Goal: Task Accomplishment & Management: Use online tool/utility

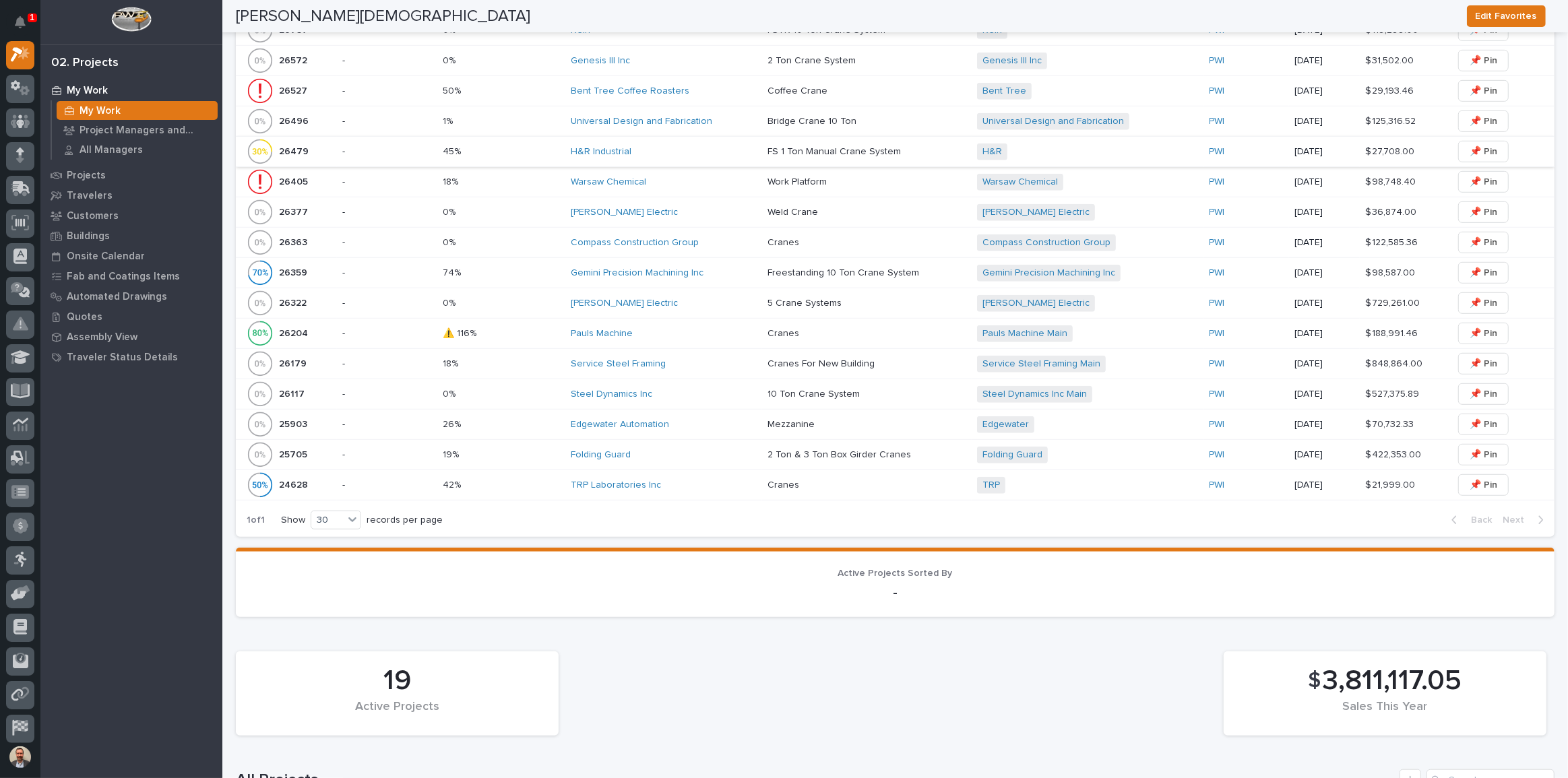
scroll to position [800, 0]
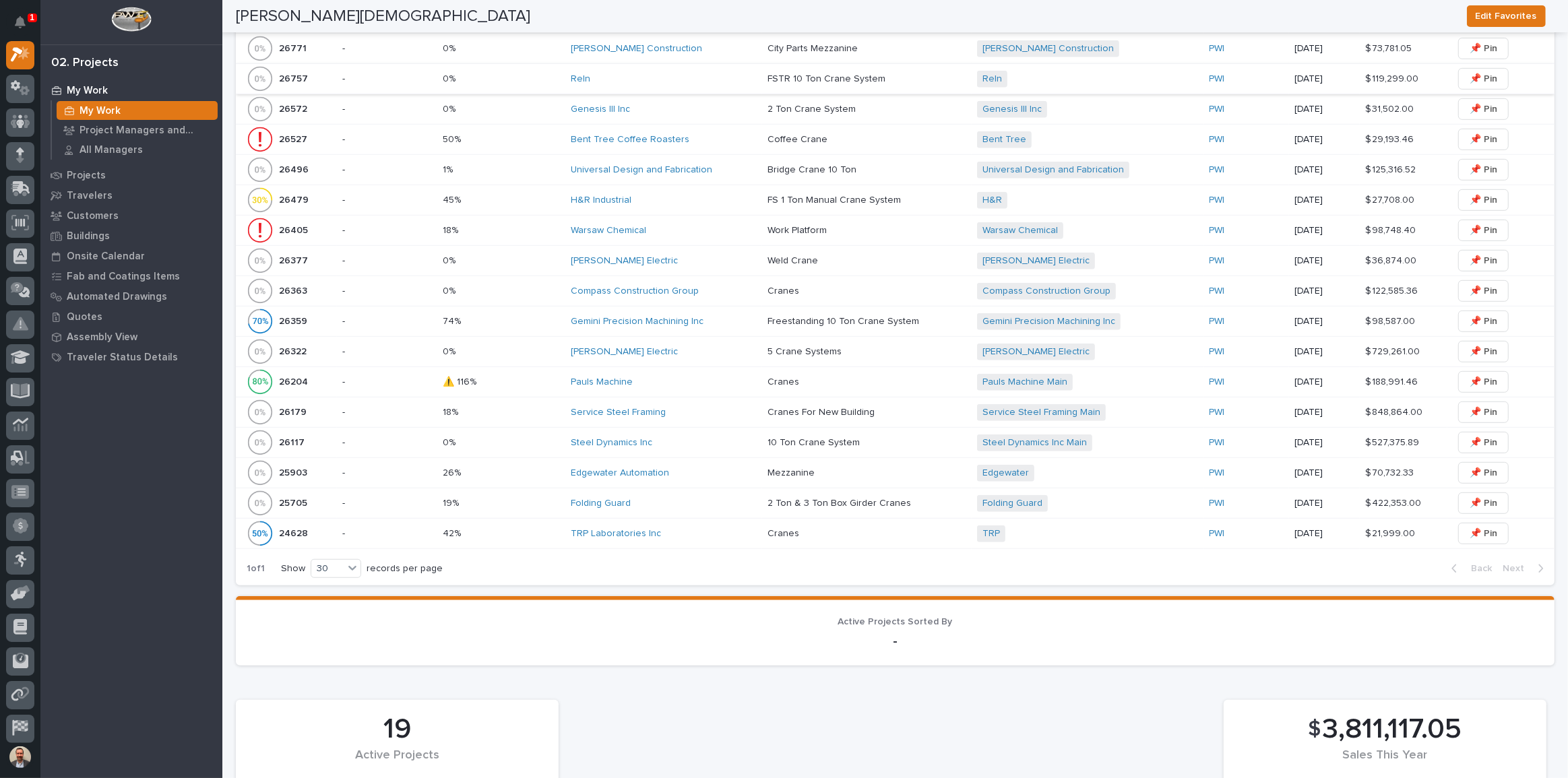
click at [661, 64] on td "Schenkel Construction" at bounding box center [663, 49] width 196 height 30
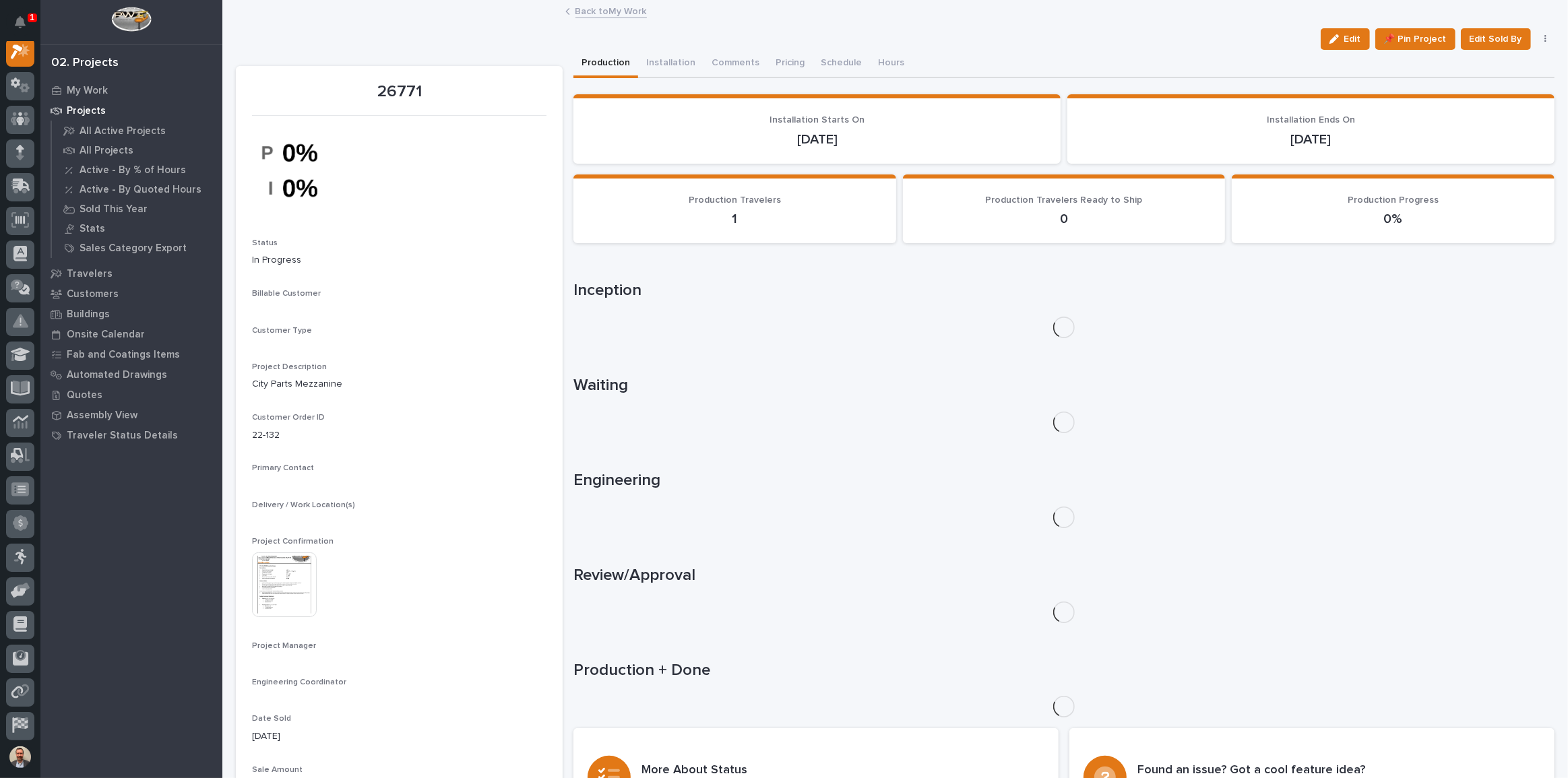
scroll to position [34, 0]
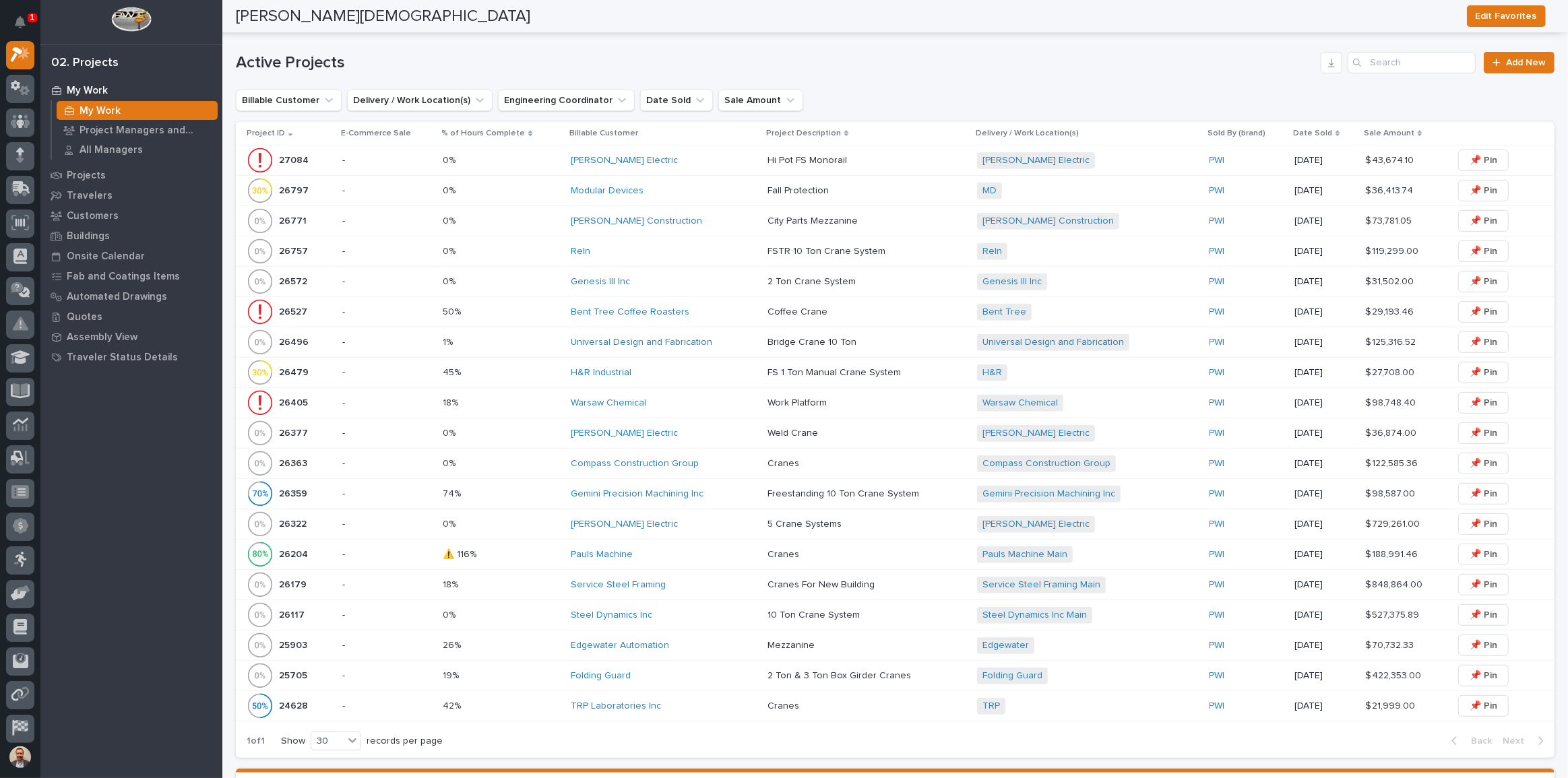
scroll to position [673, 0]
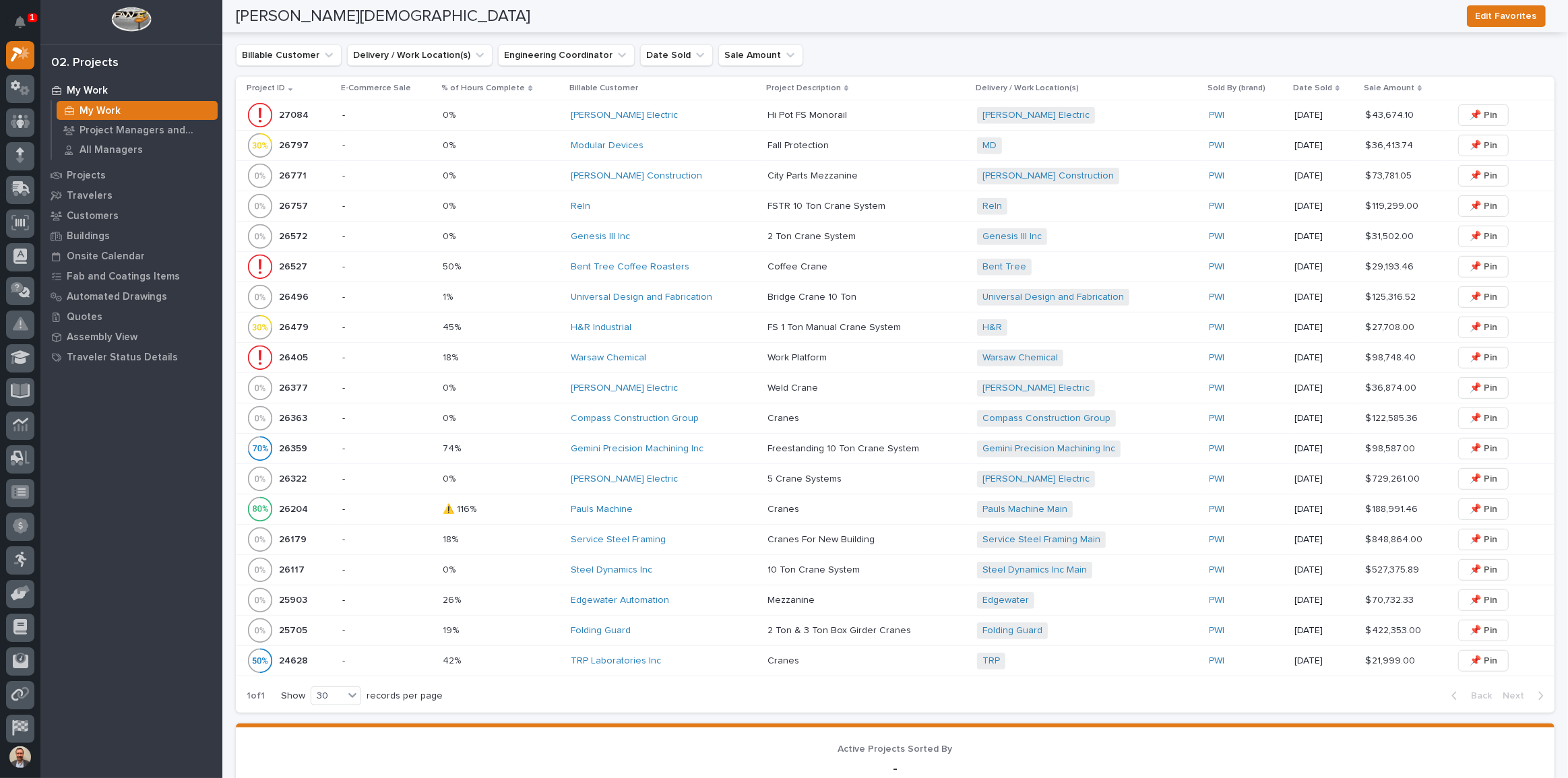
click at [680, 206] on div "Reln" at bounding box center [664, 206] width 186 height 11
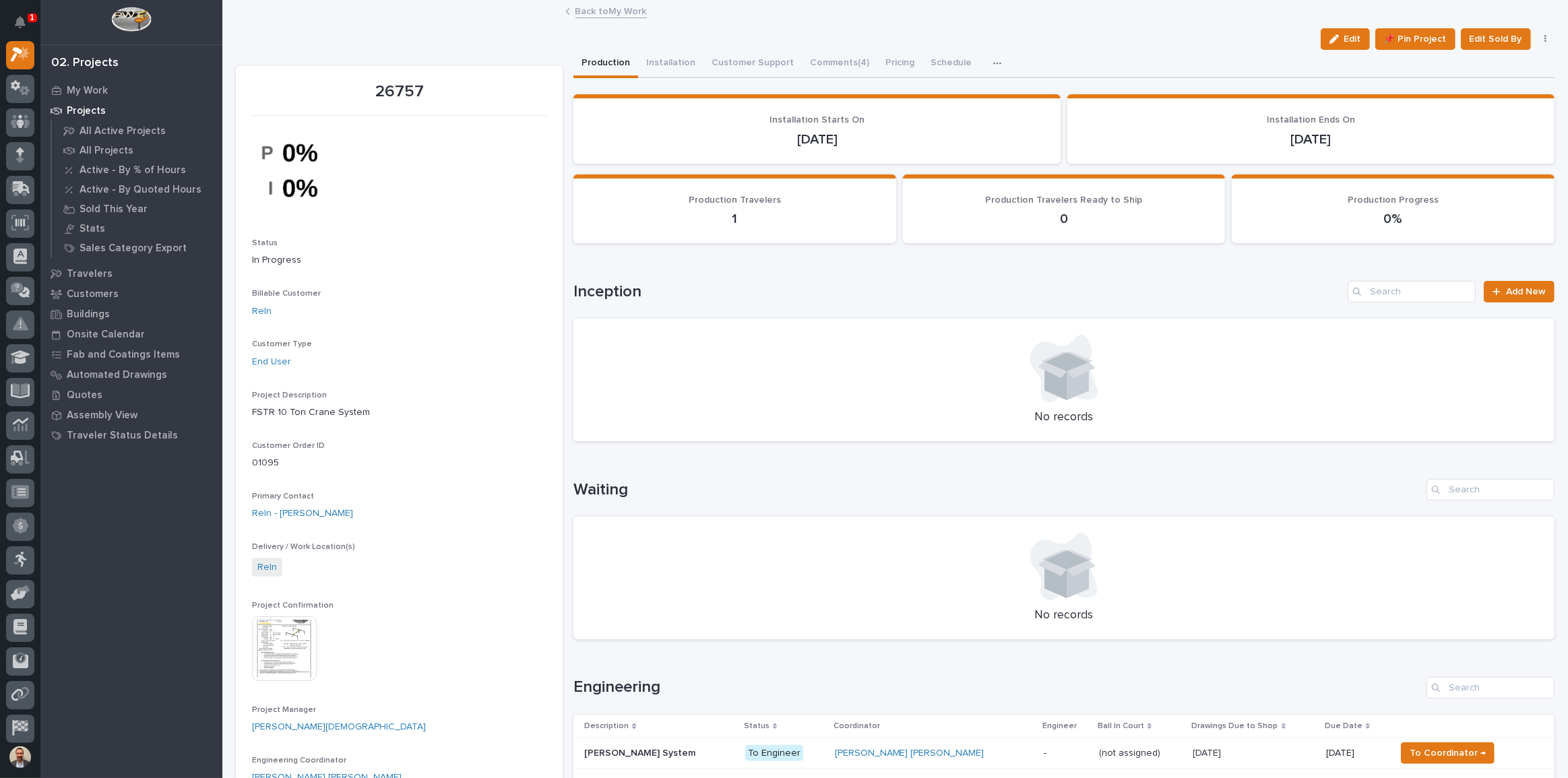
scroll to position [244, 0]
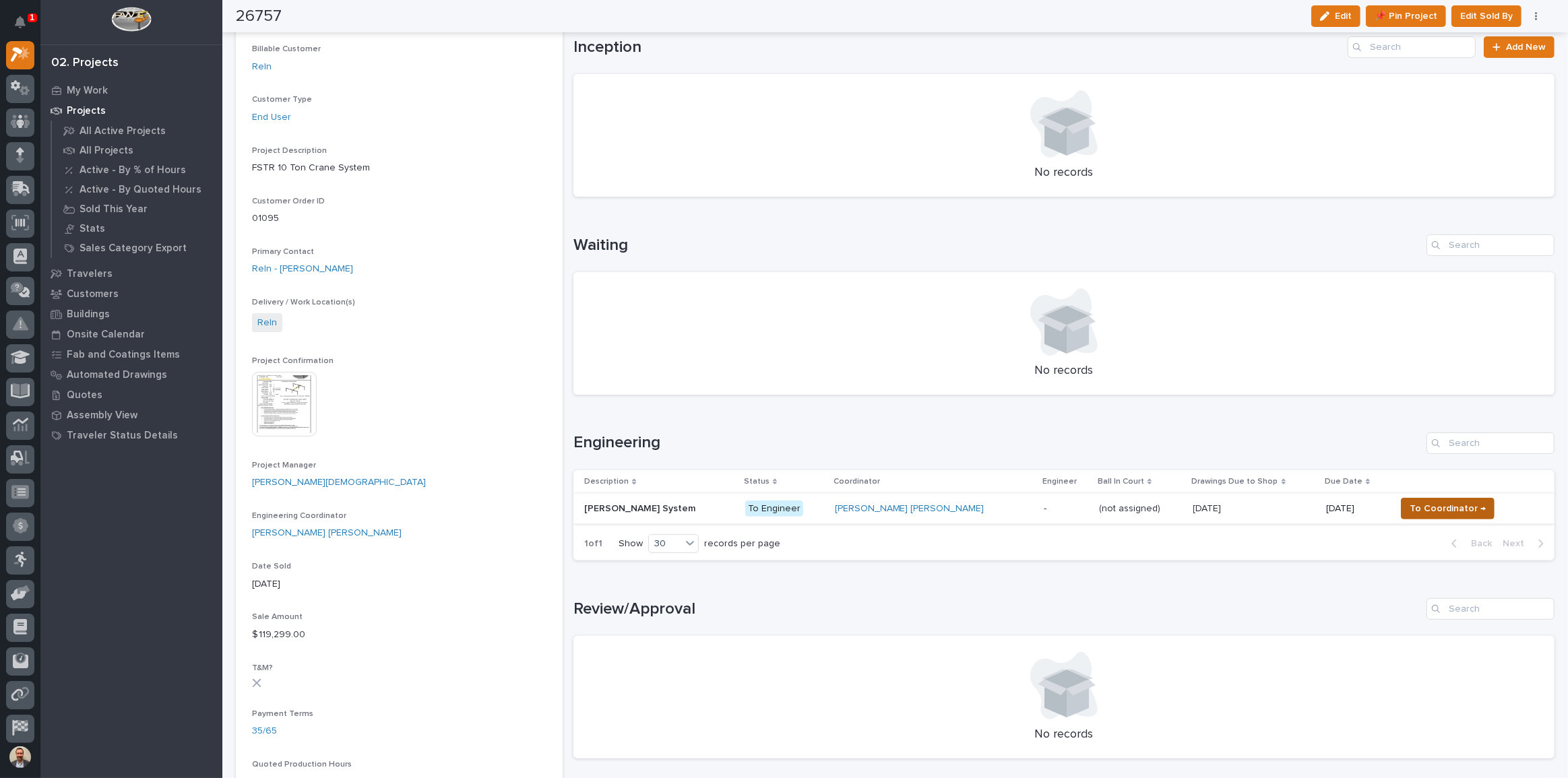
click at [1424, 506] on span "To Coordinator →" at bounding box center [1447, 508] width 76 height 16
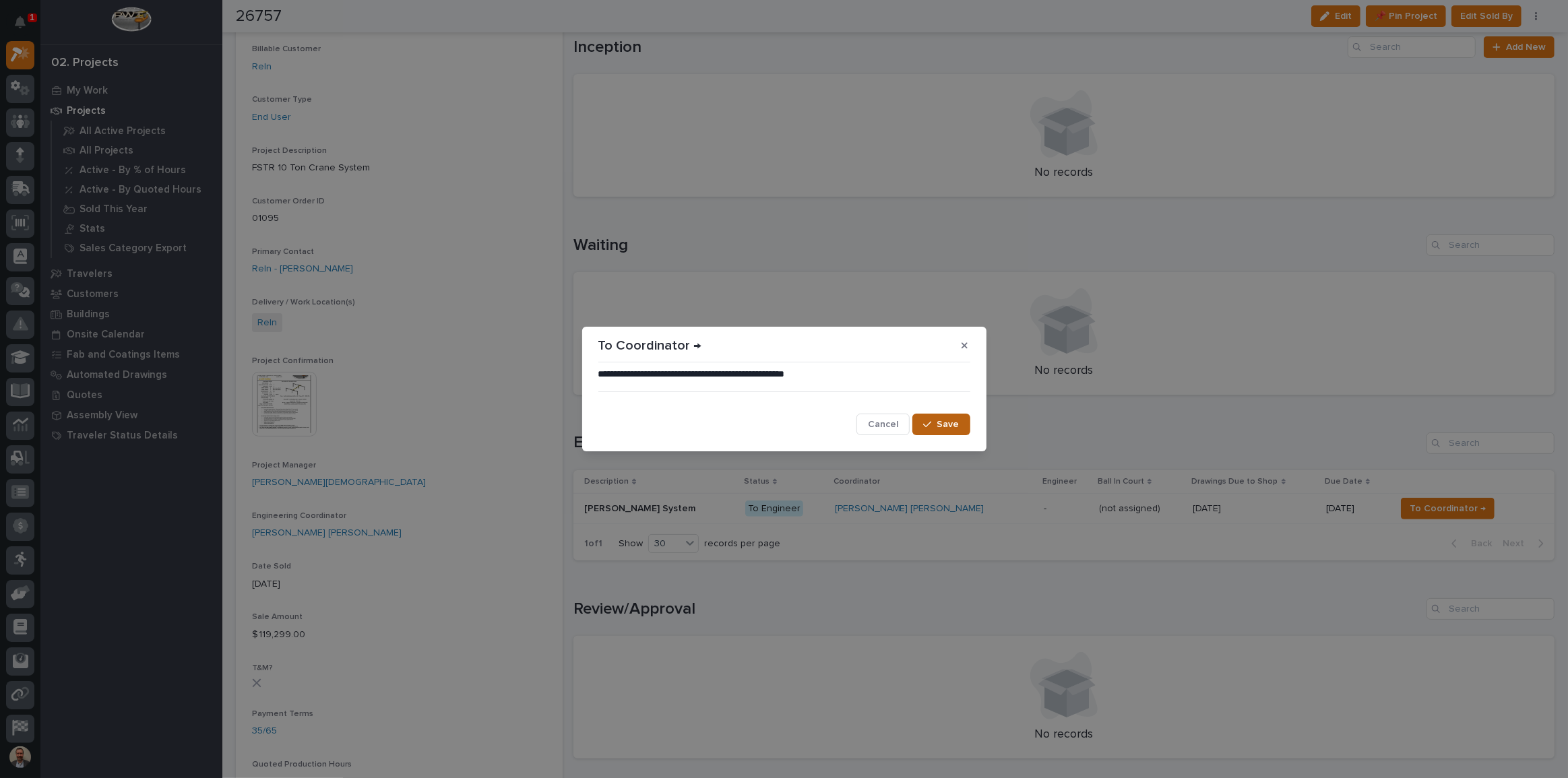
click at [953, 427] on span "Save" at bounding box center [948, 424] width 22 height 12
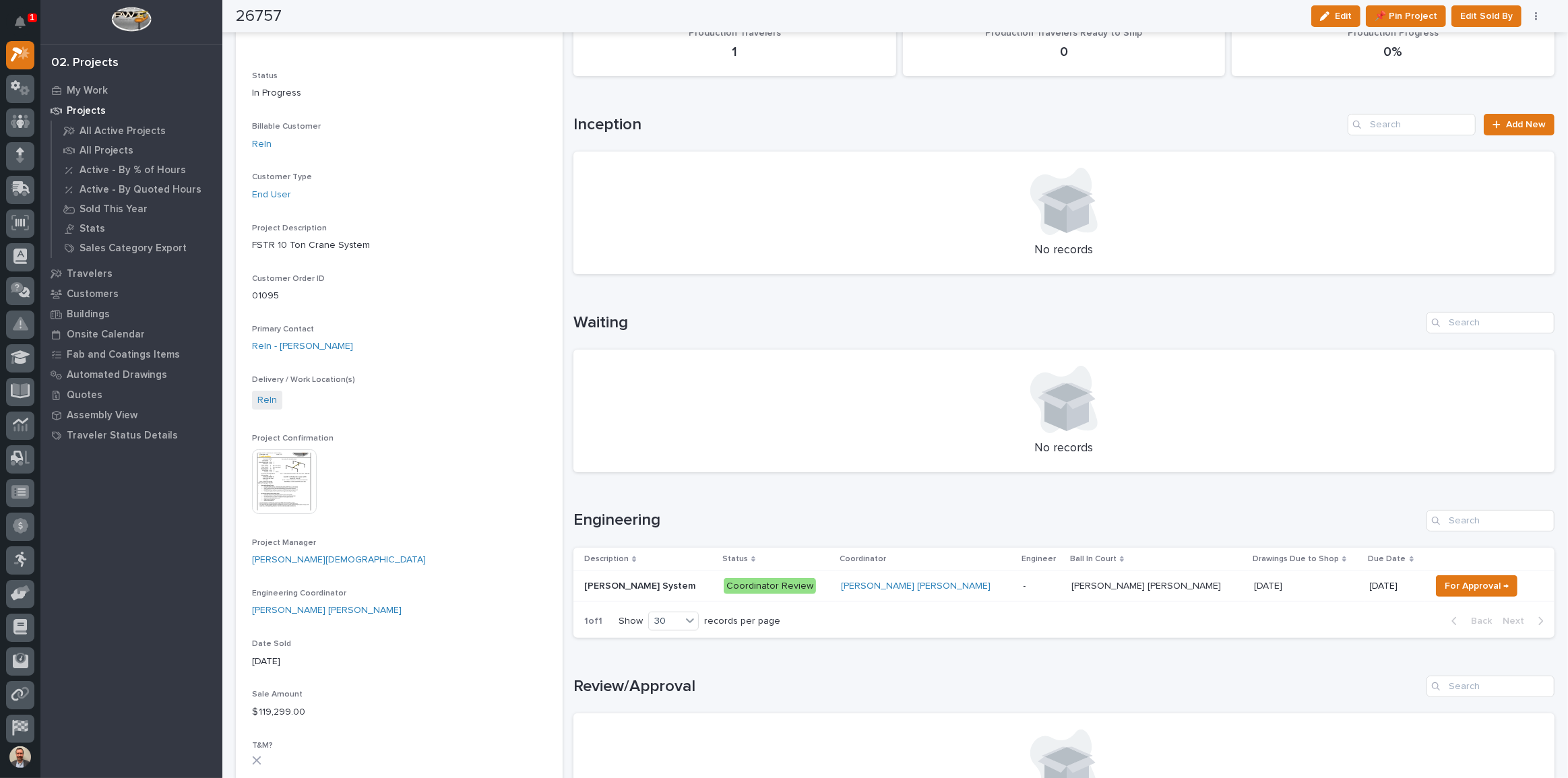
scroll to position [0, 0]
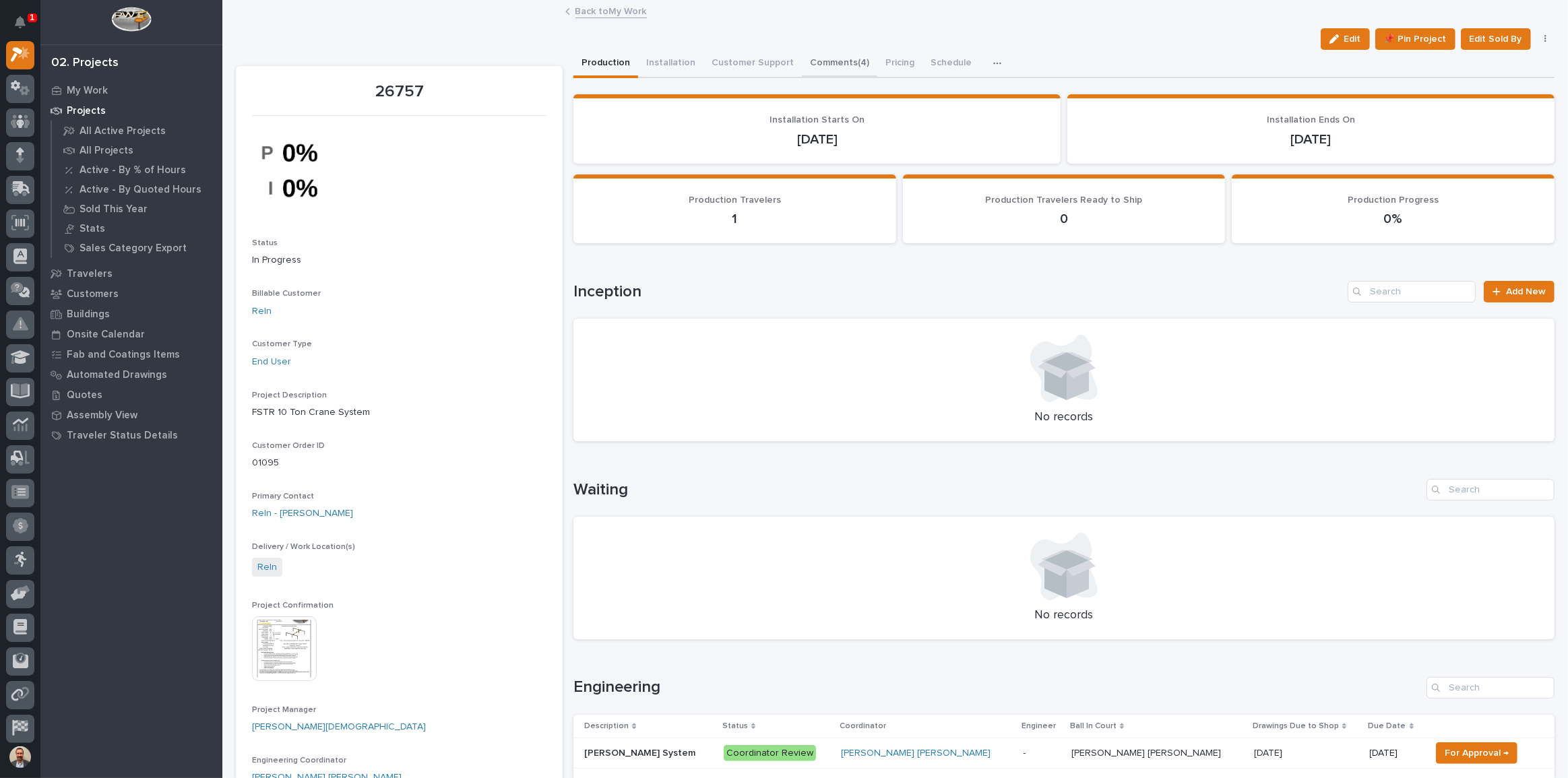
click at [823, 63] on button "Comments (4)" at bounding box center [839, 63] width 75 height 28
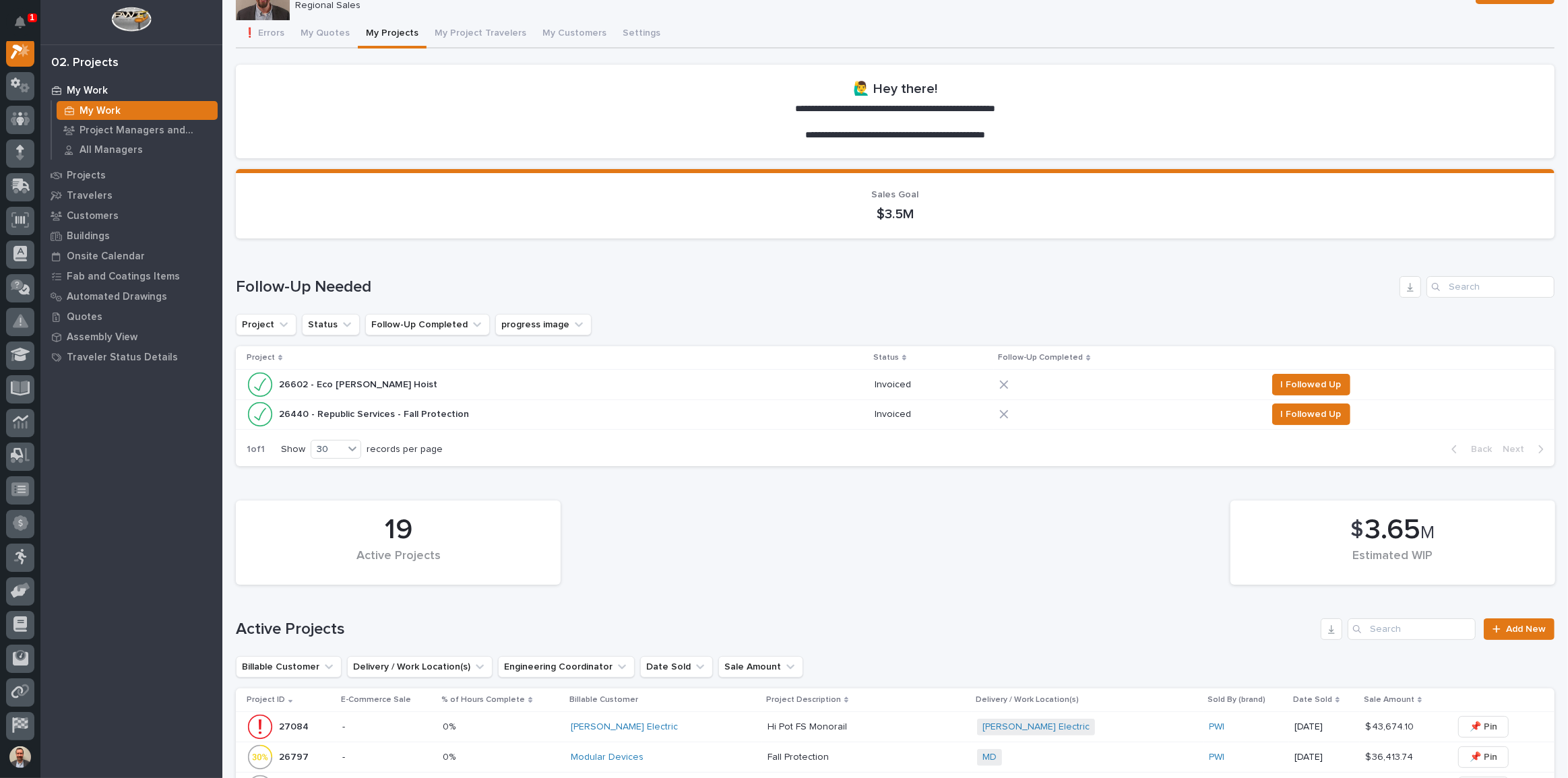
scroll to position [428, 0]
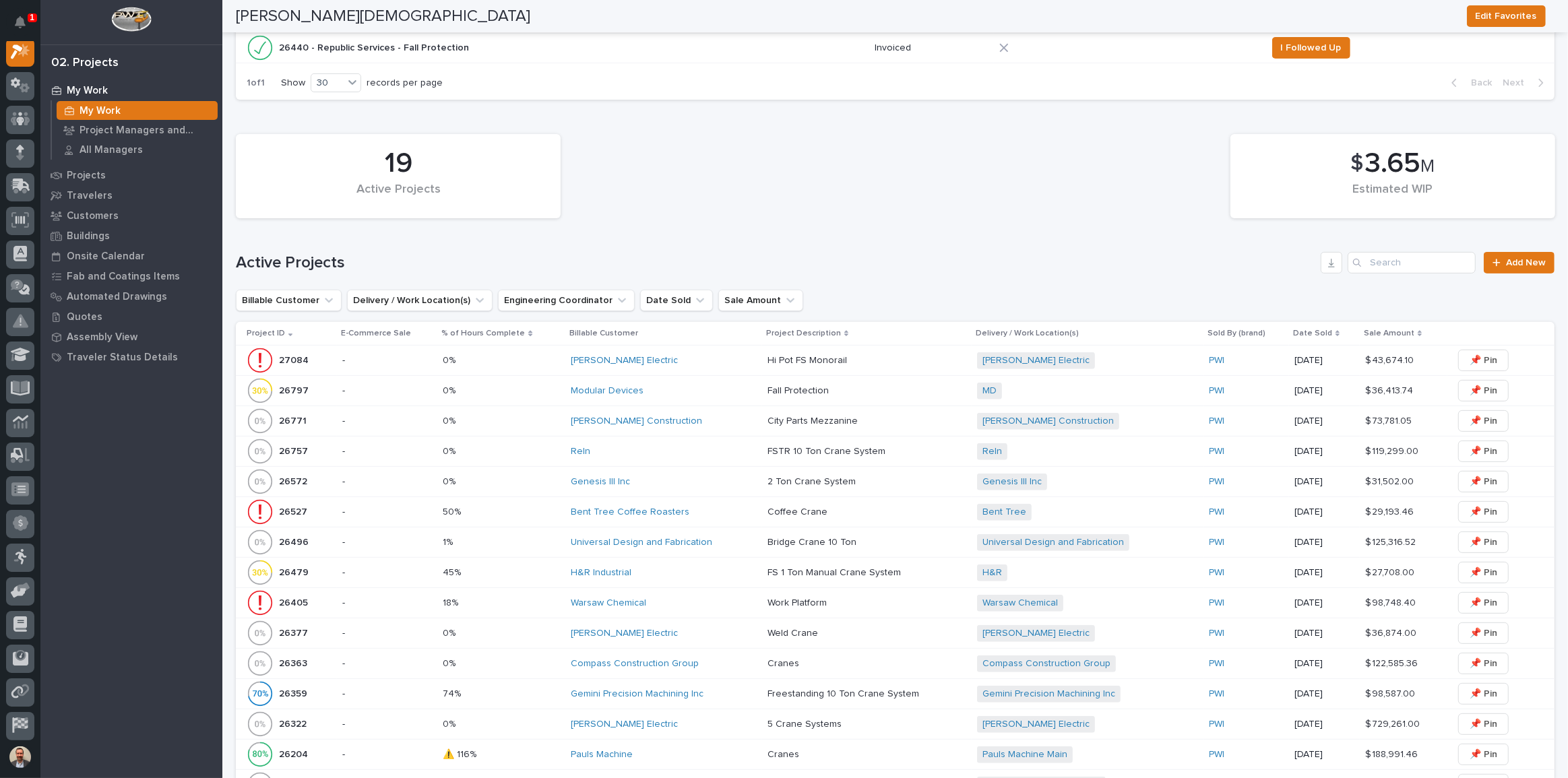
click at [701, 415] on div "Schenkel Construction" at bounding box center [664, 421] width 186 height 11
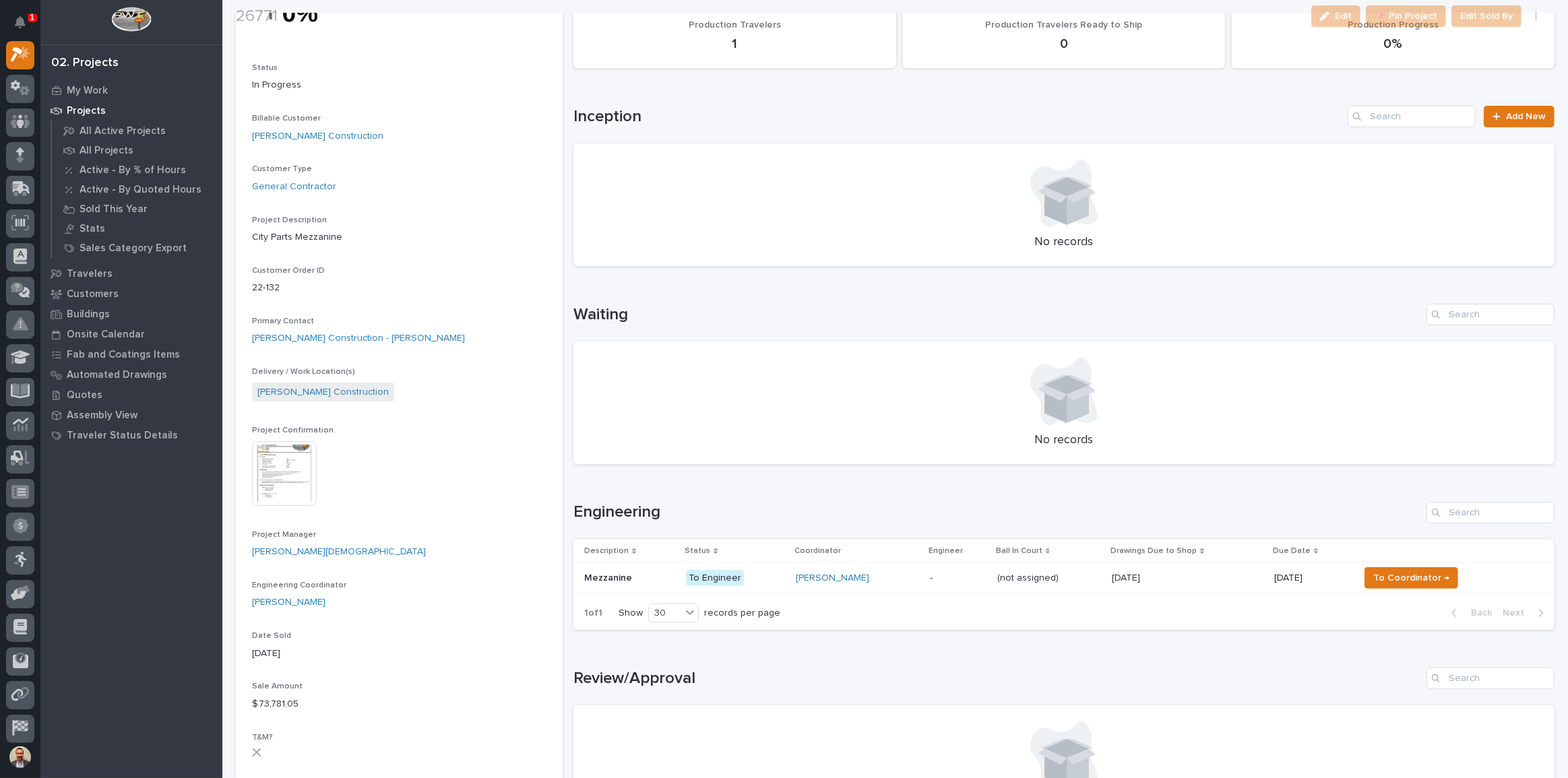
scroll to position [183, 0]
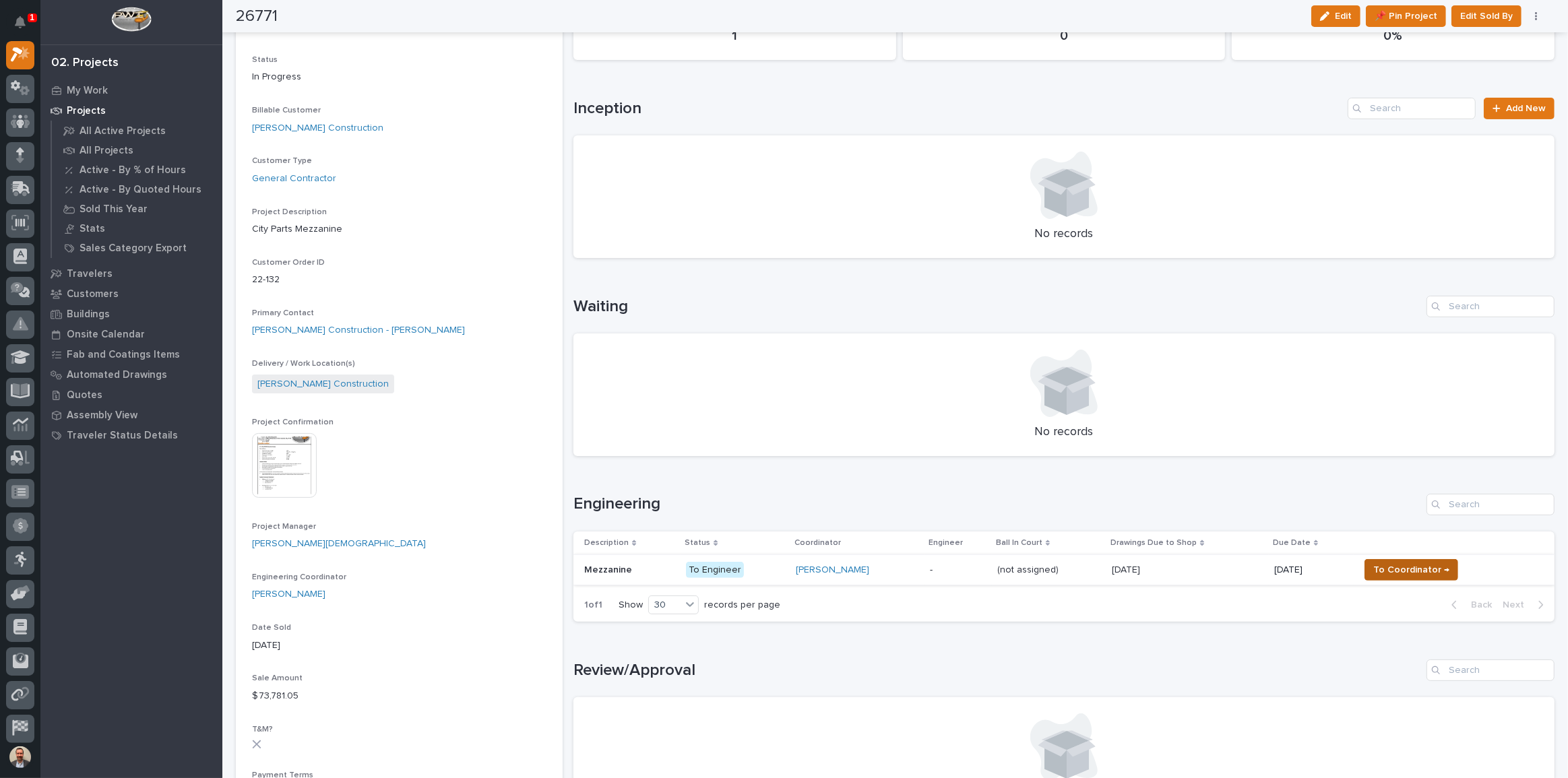
click at [1405, 569] on span "To Coordinator →" at bounding box center [1411, 570] width 76 height 16
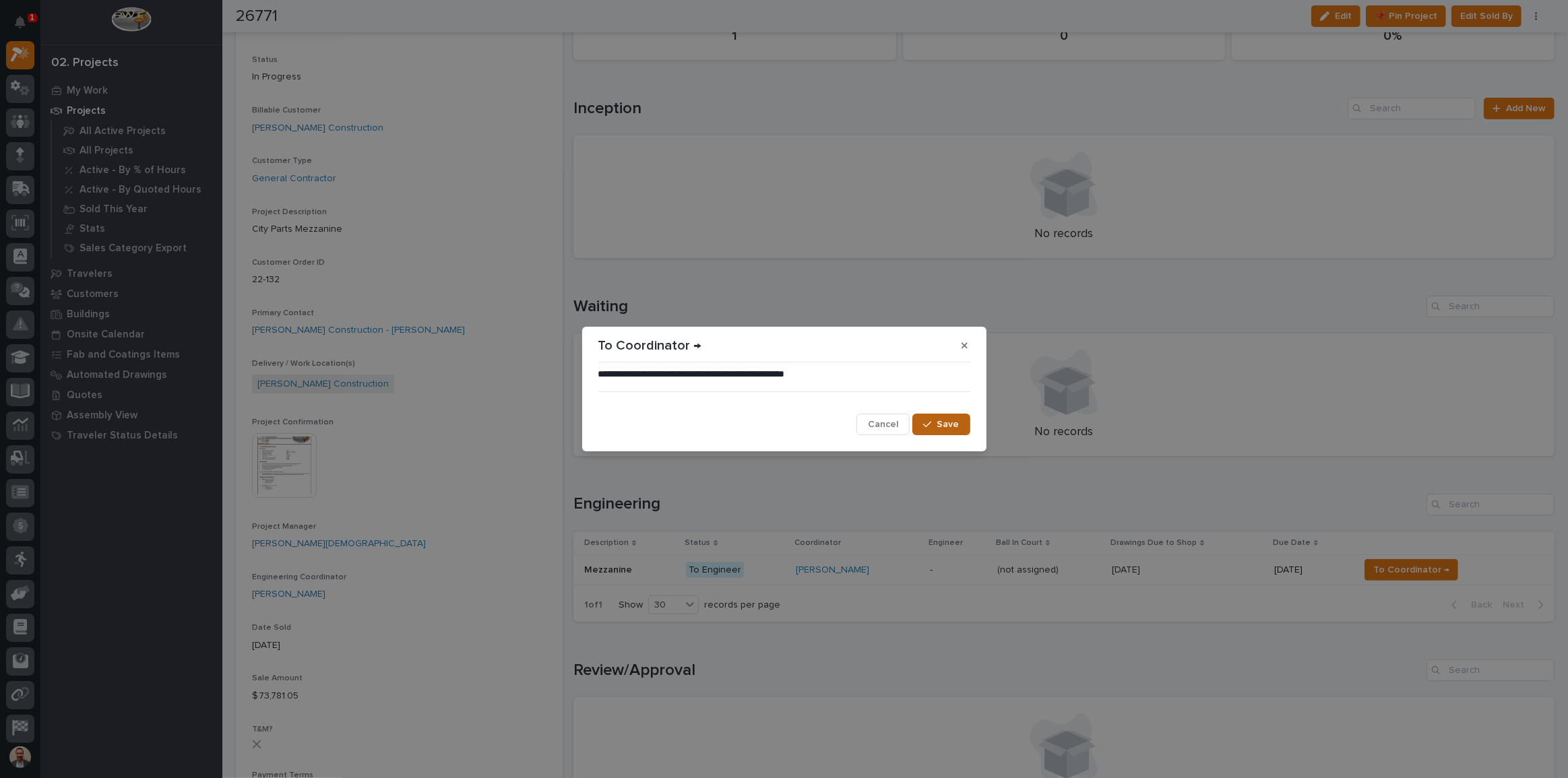
click at [937, 429] on button "Save" at bounding box center [940, 424] width 57 height 22
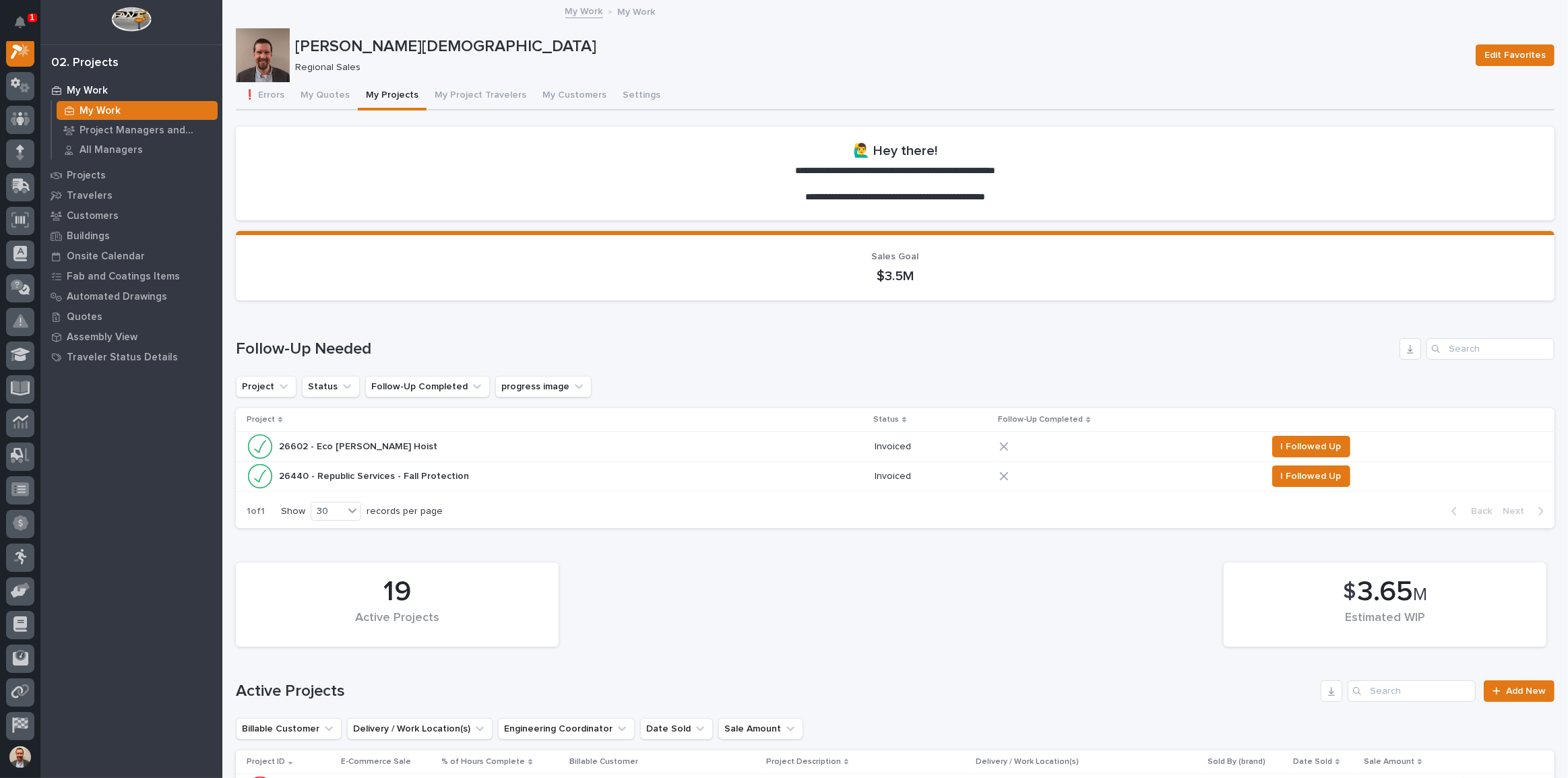
scroll to position [428, 0]
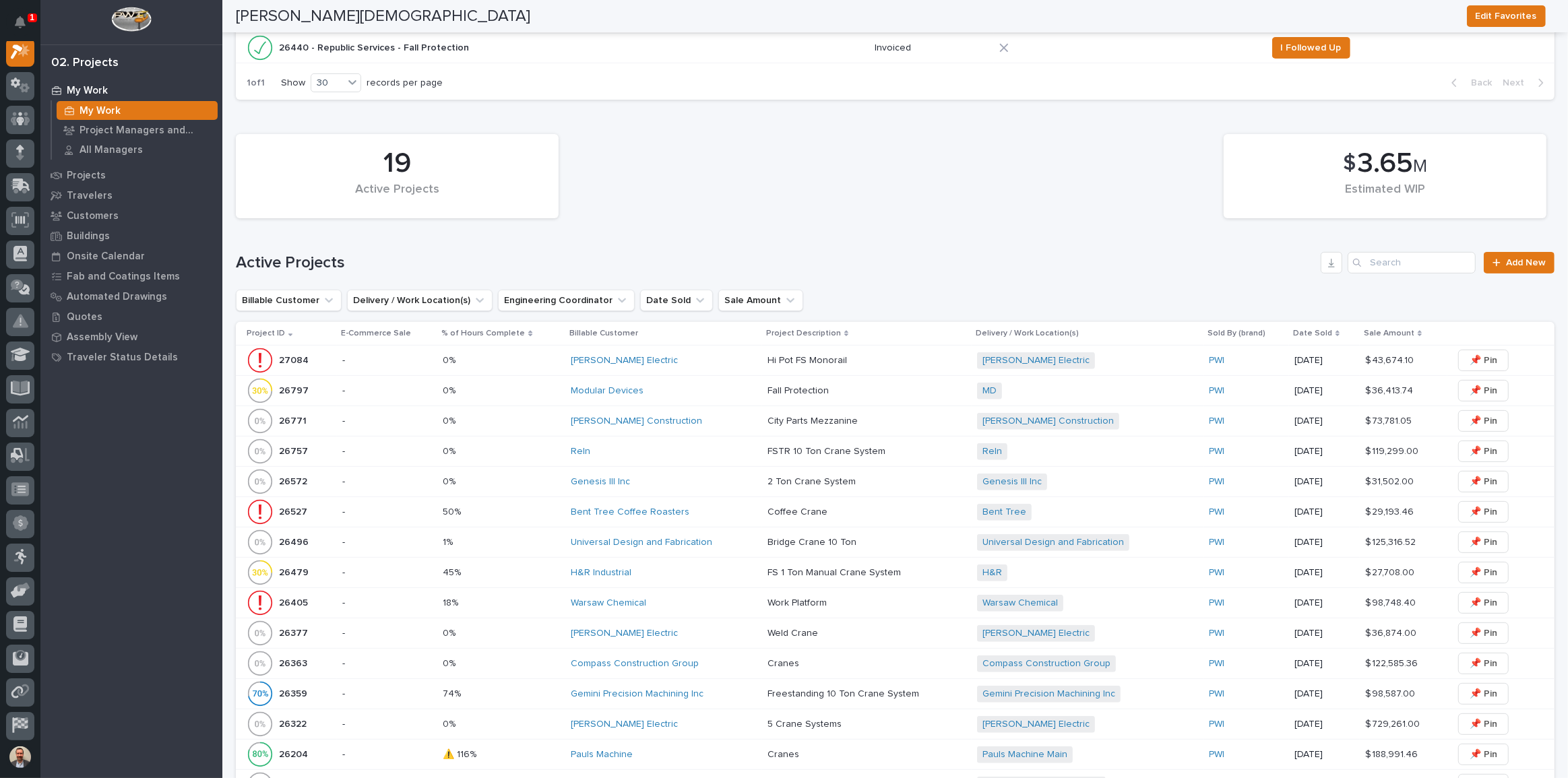
click at [726, 385] on div "Modular Devices" at bounding box center [664, 391] width 186 height 11
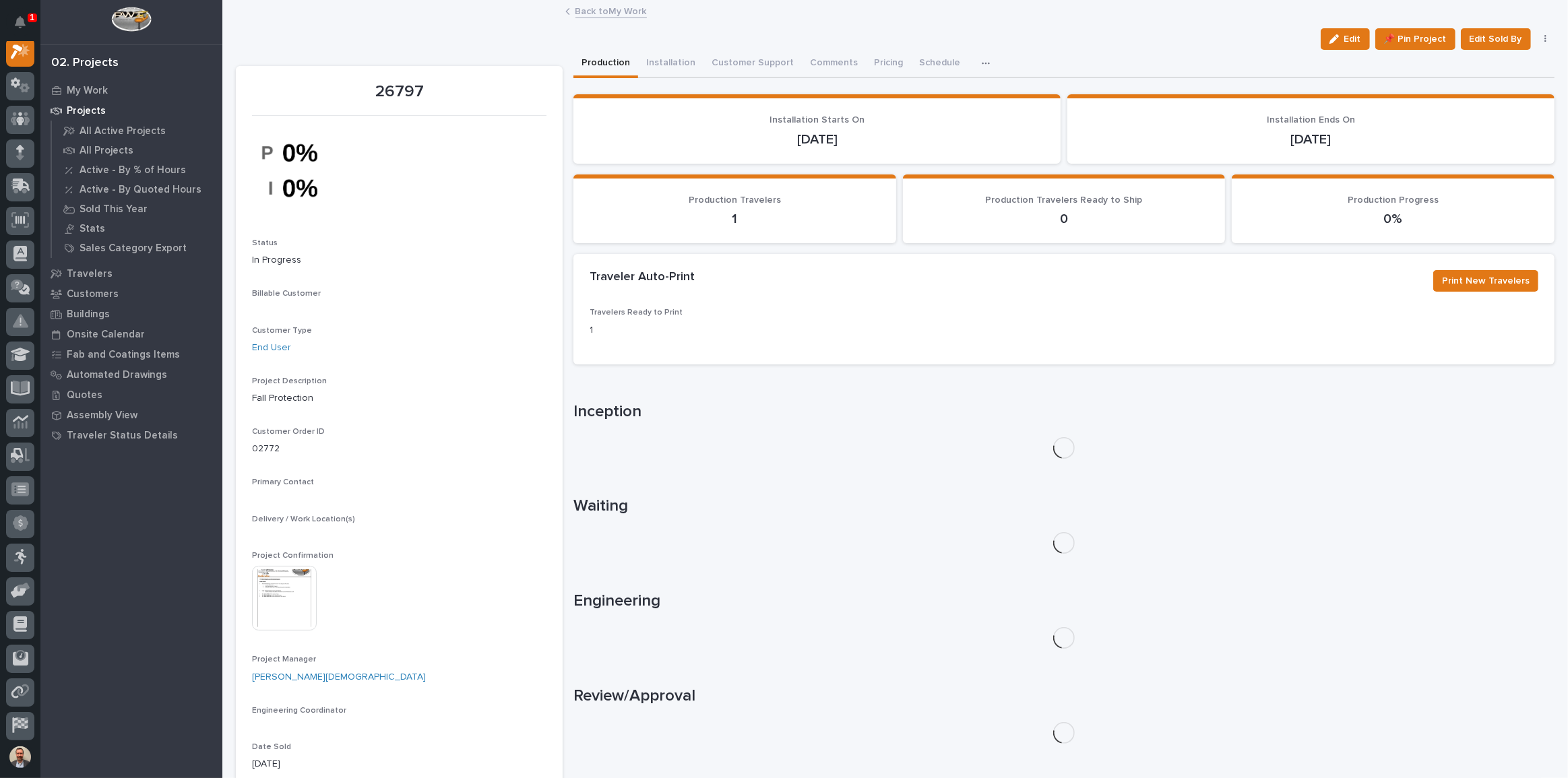
scroll to position [34, 0]
